Goal: Navigation & Orientation: Find specific page/section

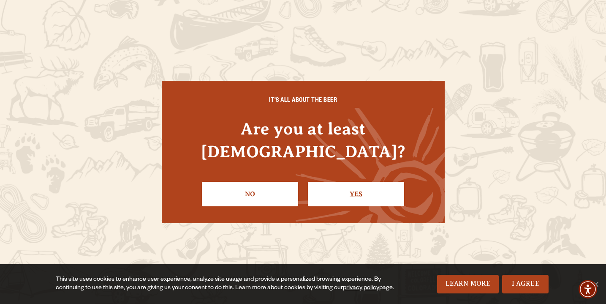
click at [330, 182] on link "Yes" at bounding box center [356, 194] width 96 height 25
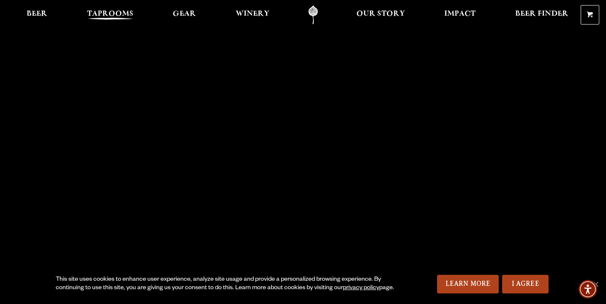
click at [114, 15] on span "Taprooms" at bounding box center [110, 14] width 46 height 7
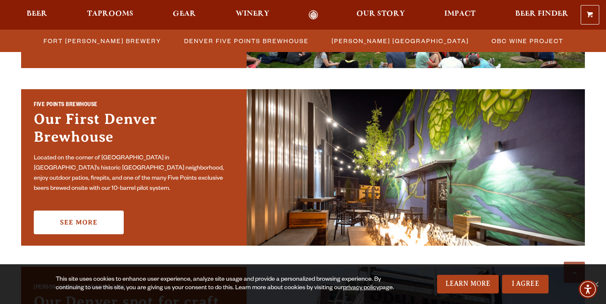
scroll to position [406, 0]
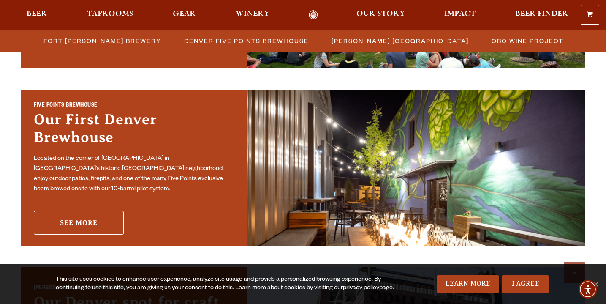
click at [93, 216] on link "See More" at bounding box center [79, 223] width 90 height 24
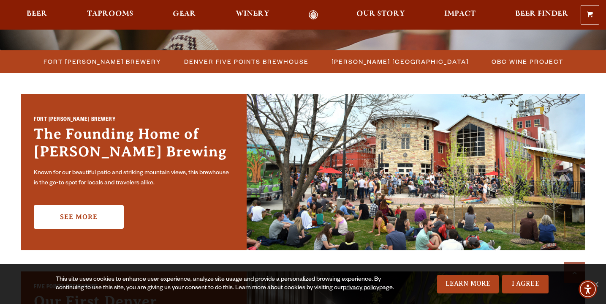
scroll to position [227, 0]
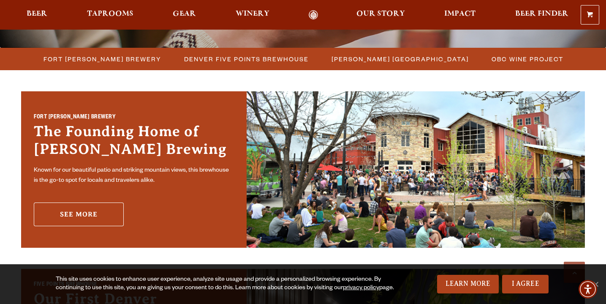
click at [104, 211] on link "See More" at bounding box center [79, 214] width 90 height 24
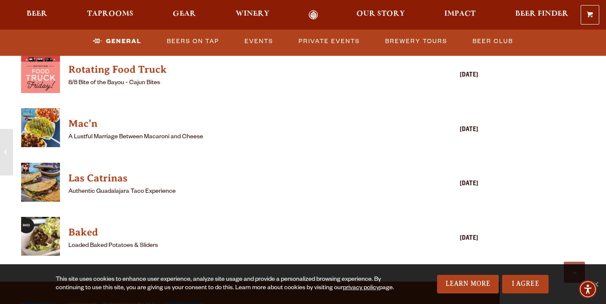
scroll to position [1111, 0]
